Goal: Task Accomplishment & Management: Complete application form

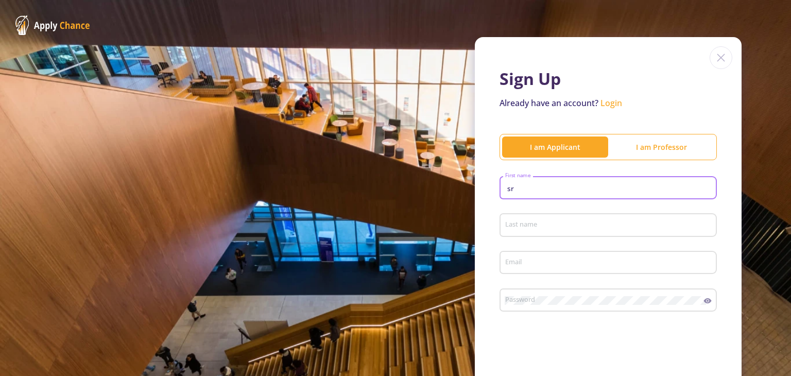
type input "s"
type input "[PERSON_NAME]"
drag, startPoint x: 586, startPoint y: 233, endPoint x: 590, endPoint y: 226, distance: 9.0
click at [590, 226] on div "Last name" at bounding box center [609, 223] width 208 height 27
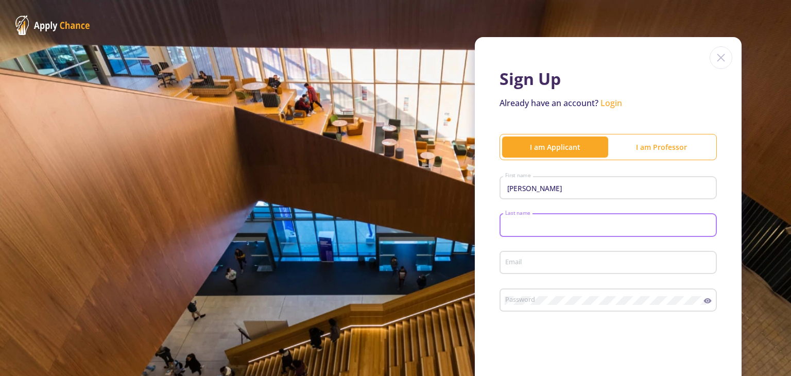
click at [590, 226] on input "Last name" at bounding box center [610, 225] width 210 height 9
type input "SVS"
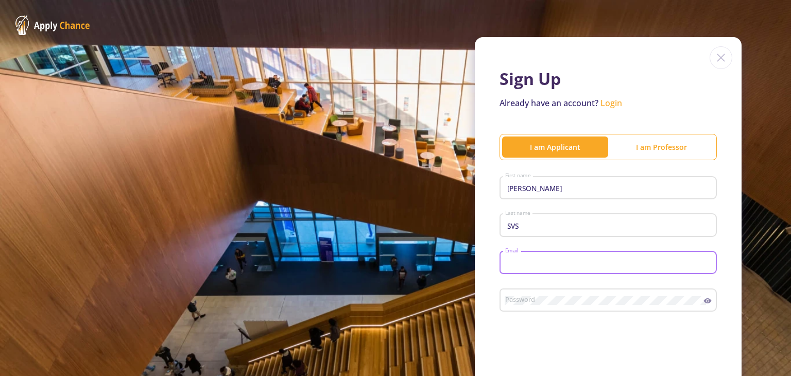
click at [574, 264] on input "Email" at bounding box center [610, 263] width 210 height 9
type input "[EMAIL_ADDRESS][DOMAIN_NAME]"
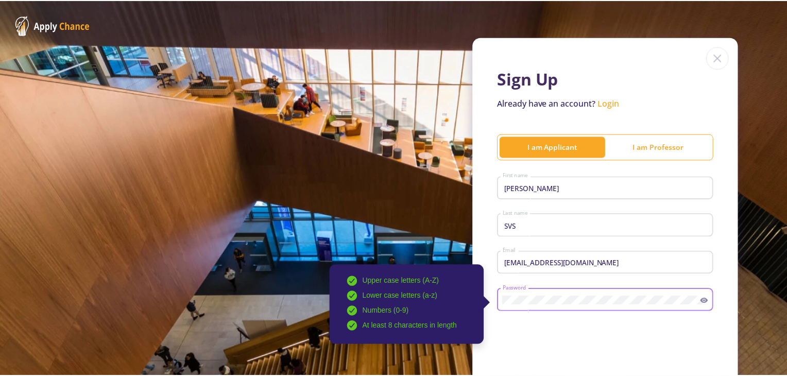
scroll to position [105, 0]
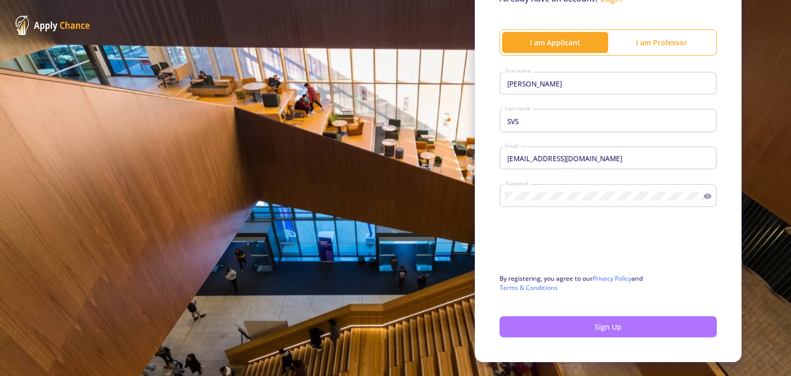
click at [528, 322] on button "Sign Up" at bounding box center [608, 326] width 217 height 21
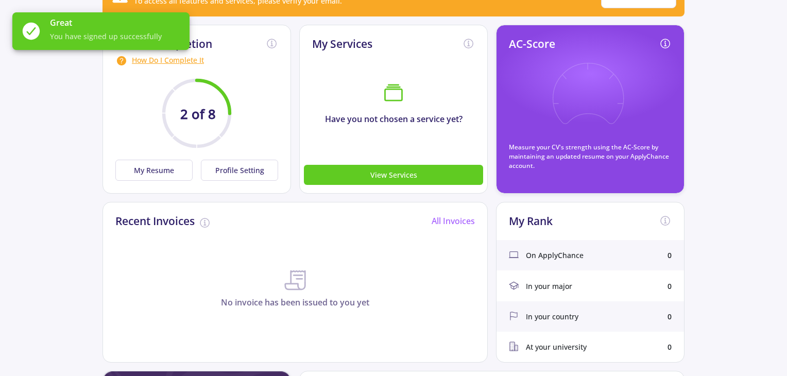
scroll to position [132, 0]
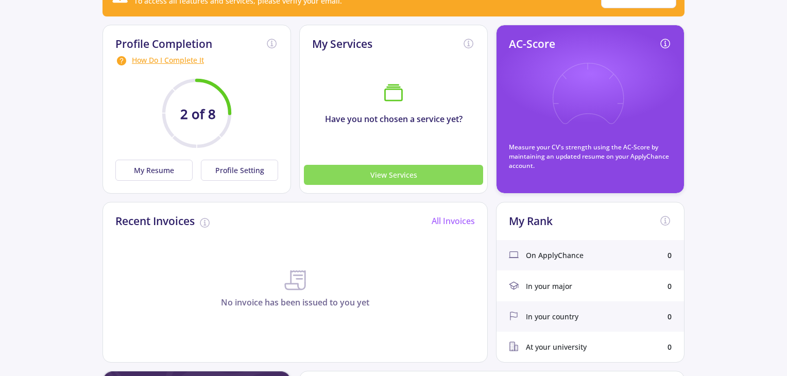
click at [410, 172] on button "View Services" at bounding box center [393, 175] width 179 height 20
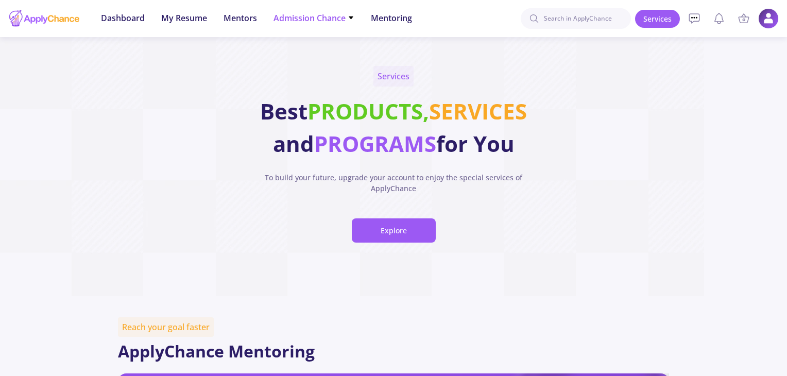
click at [323, 25] on li "Admission Chance With Minimum Requirements Only My Chance of Admission" at bounding box center [314, 18] width 81 height 37
click at [346, 20] on span "Admission Chance" at bounding box center [314, 18] width 81 height 12
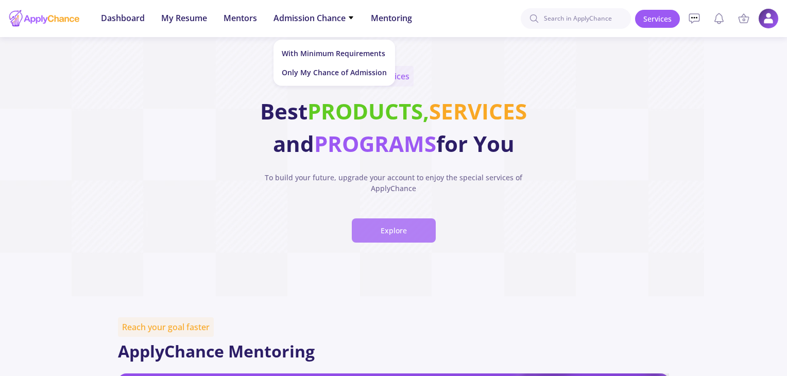
click at [406, 230] on button "Explore" at bounding box center [394, 230] width 84 height 24
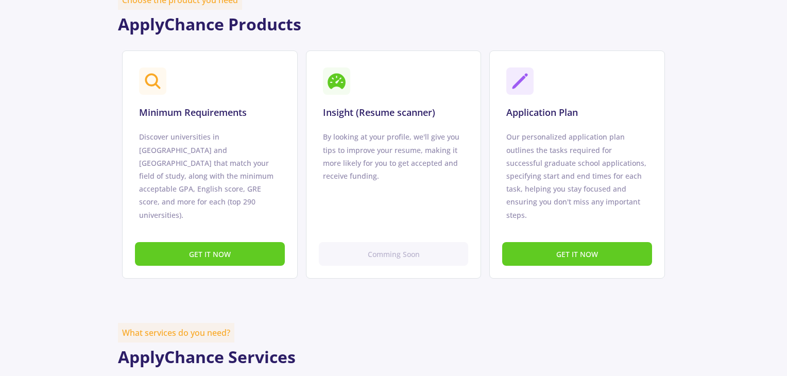
scroll to position [666, 0]
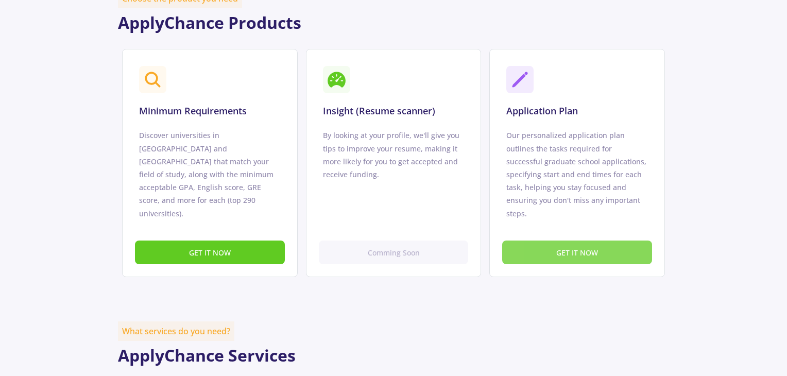
click at [548, 246] on button "GET IT NOW" at bounding box center [577, 253] width 150 height 24
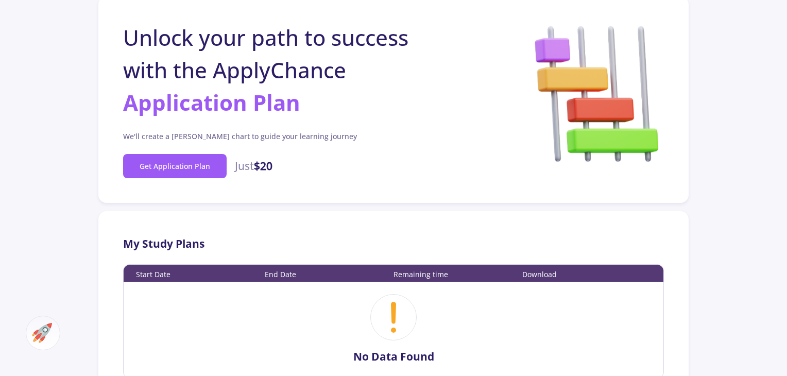
scroll to position [47, 0]
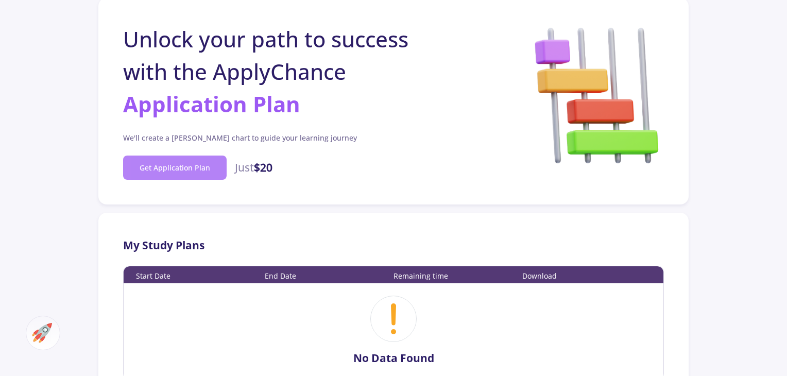
click at [159, 157] on button "Get Application Plan" at bounding box center [175, 168] width 104 height 24
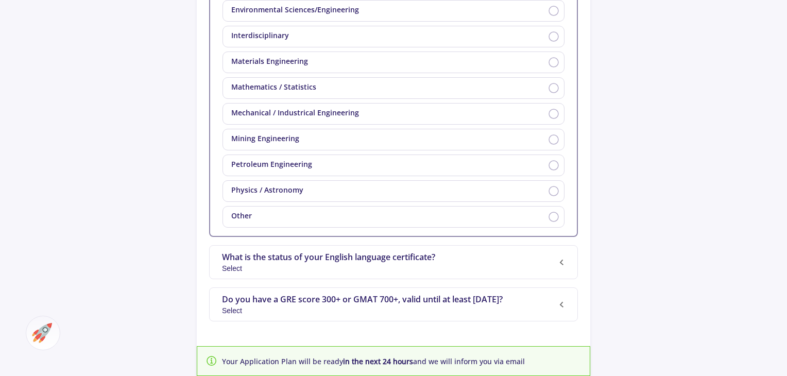
scroll to position [449, 0]
drag, startPoint x: 413, startPoint y: 225, endPoint x: 419, endPoint y: 213, distance: 13.4
click at [419, 213] on div "Other" at bounding box center [394, 217] width 342 height 22
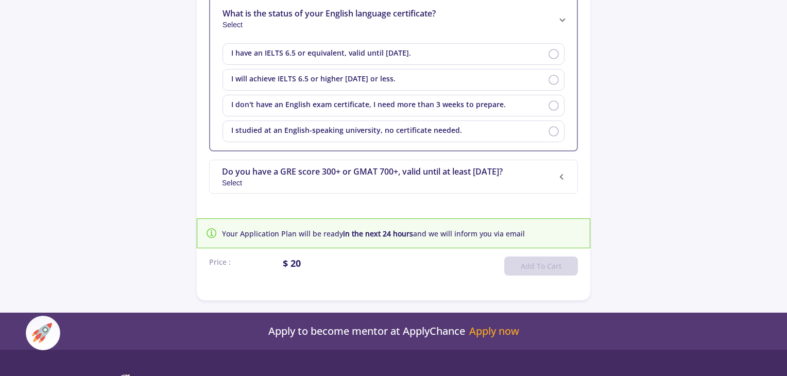
scroll to position [151, 0]
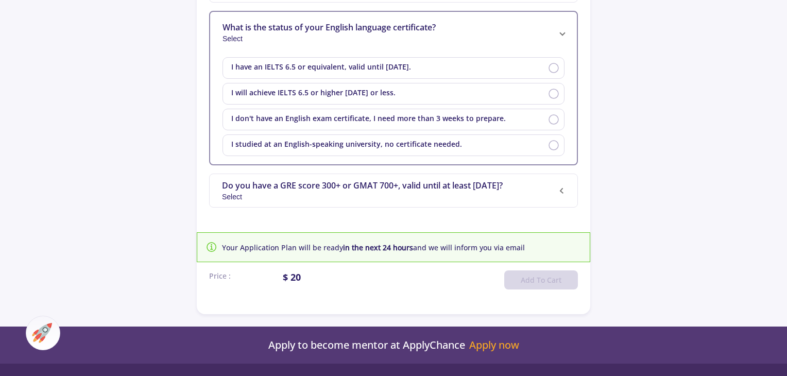
click at [454, 91] on div "I will achieve IELTS 6.5 or higher [DATE] or less." at bounding box center [394, 94] width 342 height 22
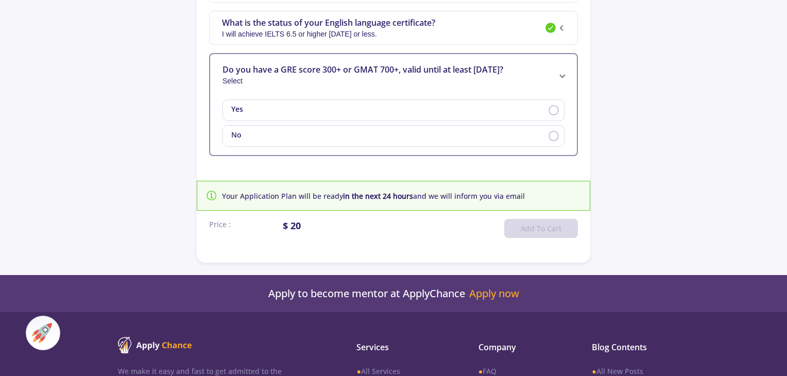
click at [483, 41] on div "What is the status of your English language certificate? I will achieve IELTS 6…" at bounding box center [391, 28] width 339 height 40
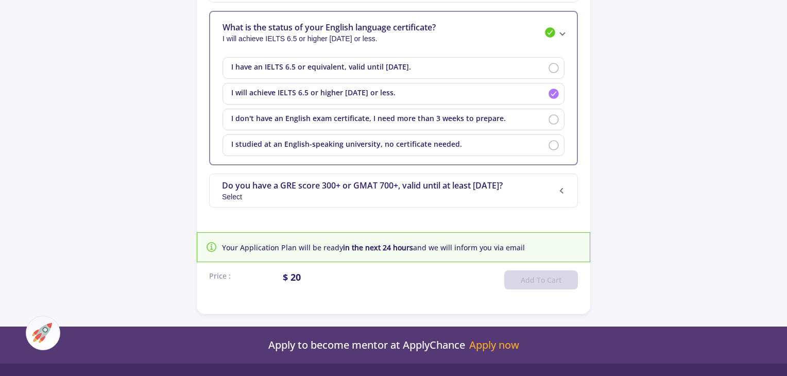
click at [480, 66] on div "I have an IELTS 6.5 or equivalent, valid until [DATE]." at bounding box center [394, 68] width 342 height 22
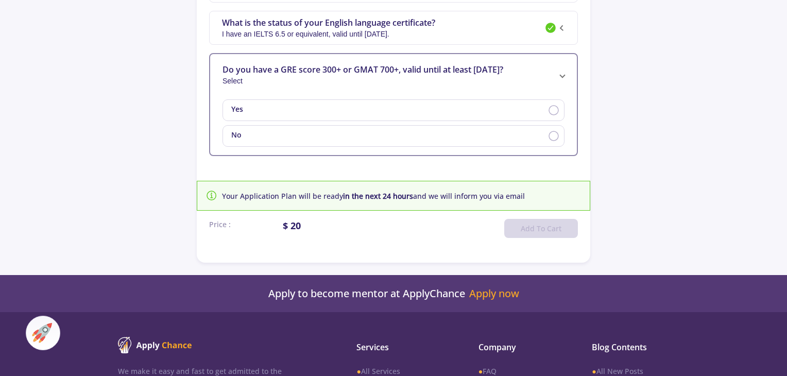
click at [424, 134] on div "No" at bounding box center [394, 136] width 342 height 22
